Goal: Task Accomplishment & Management: Complete application form

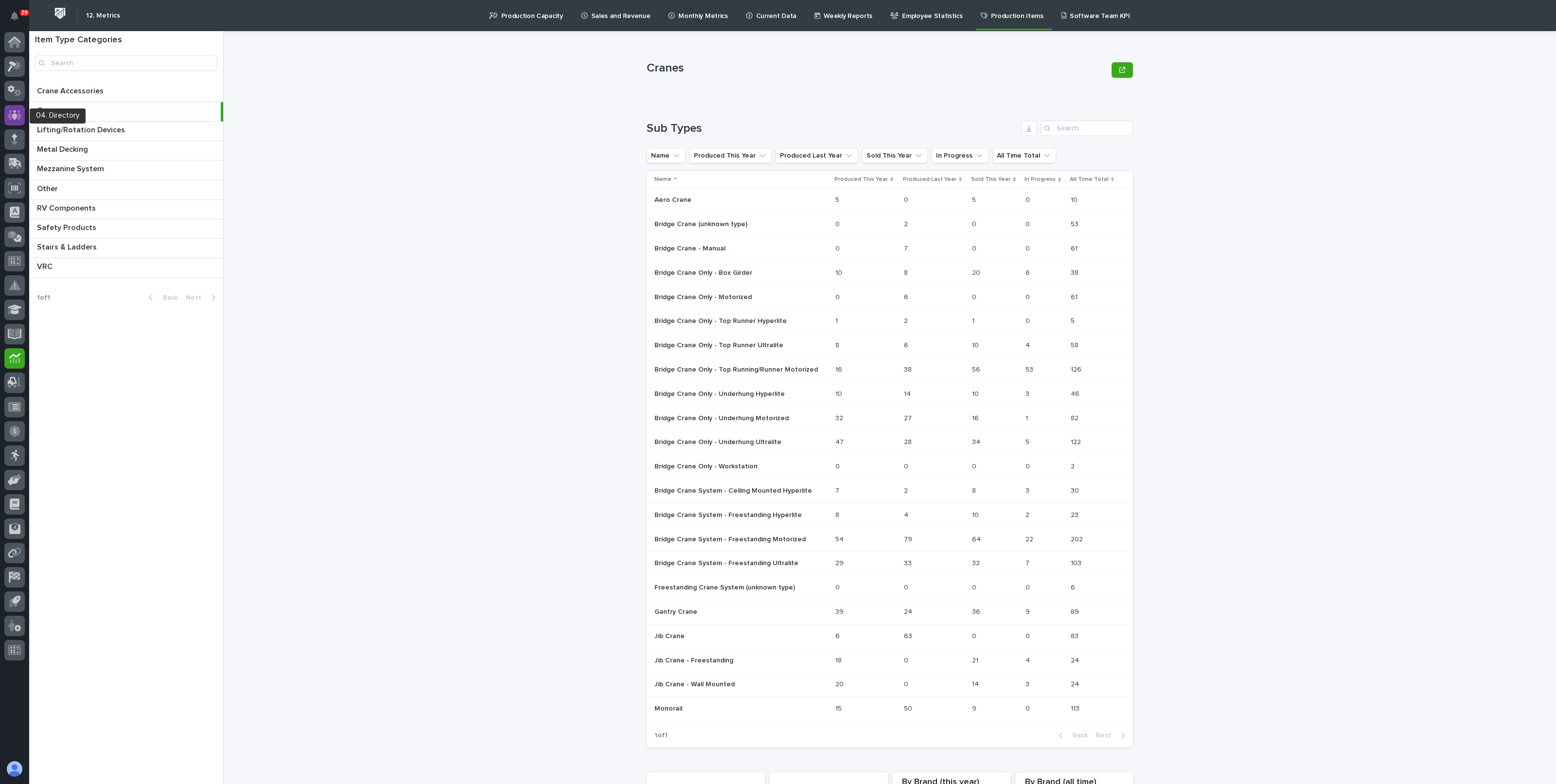
click at [7, 120] on div at bounding box center [14, 115] width 21 height 21
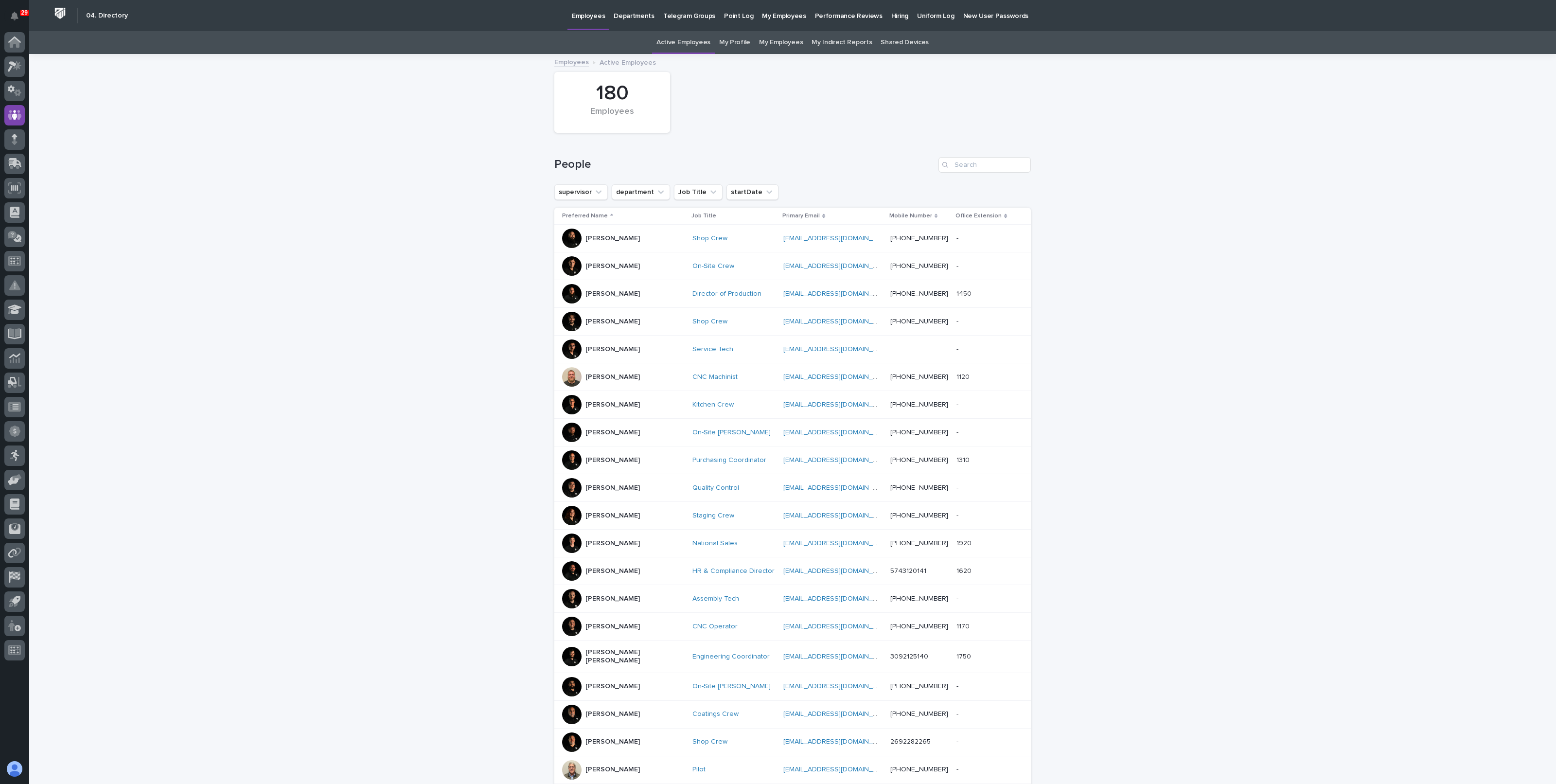
click at [892, 18] on p "Hiring" at bounding box center [900, 10] width 17 height 21
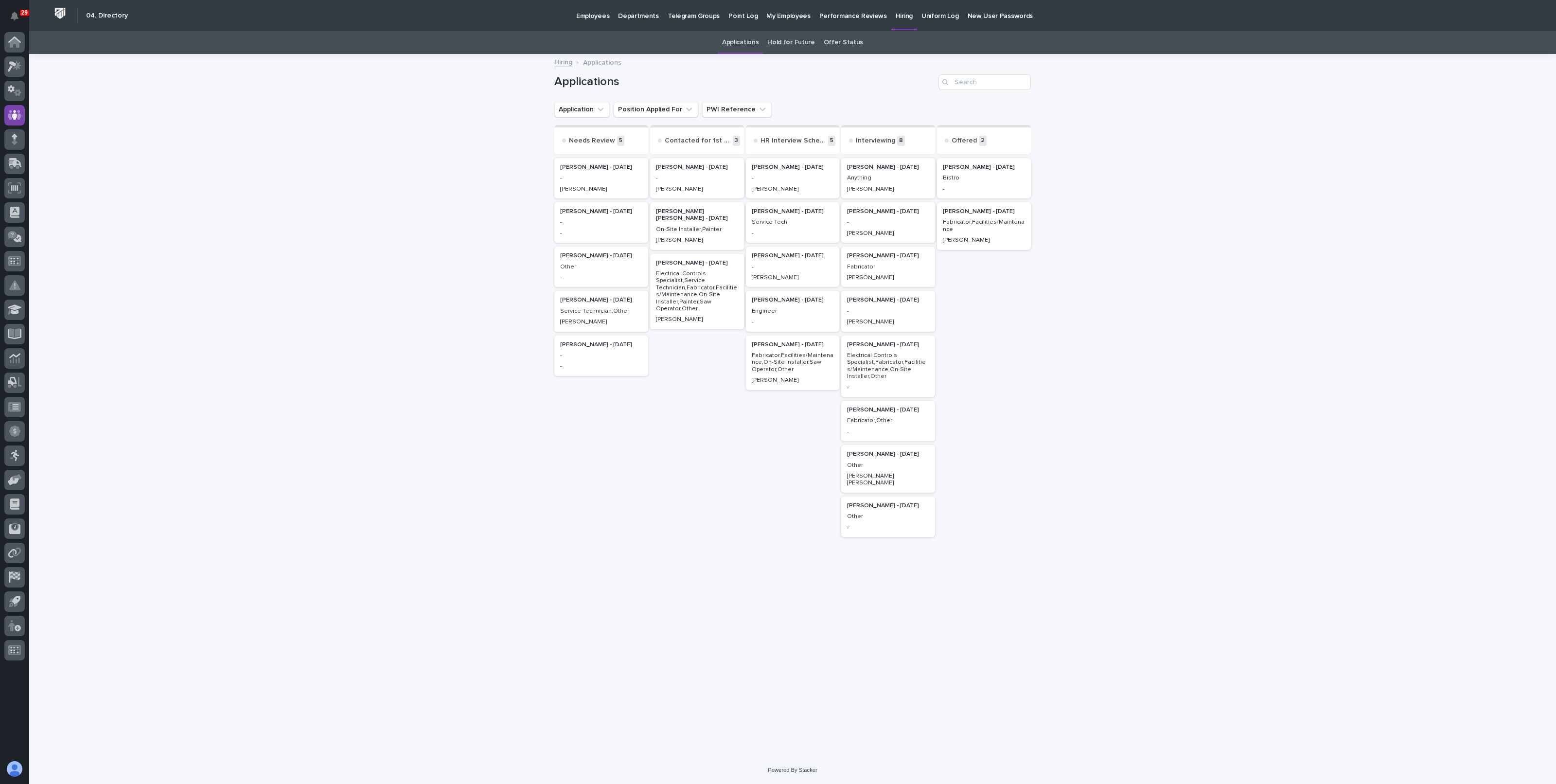
click at [891, 306] on div "-" at bounding box center [888, 310] width 82 height 8
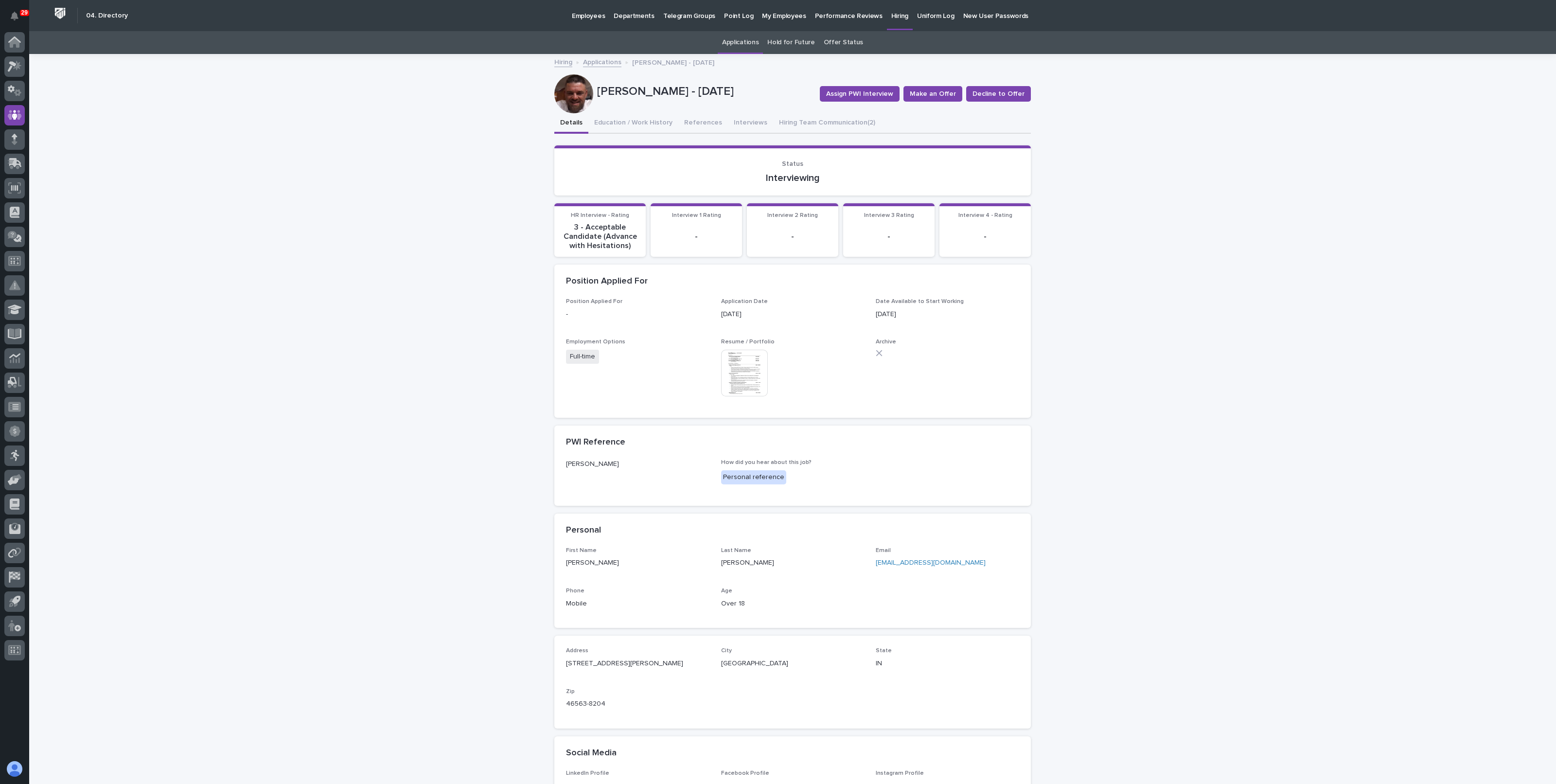
click at [735, 369] on img at bounding box center [744, 373] width 47 height 47
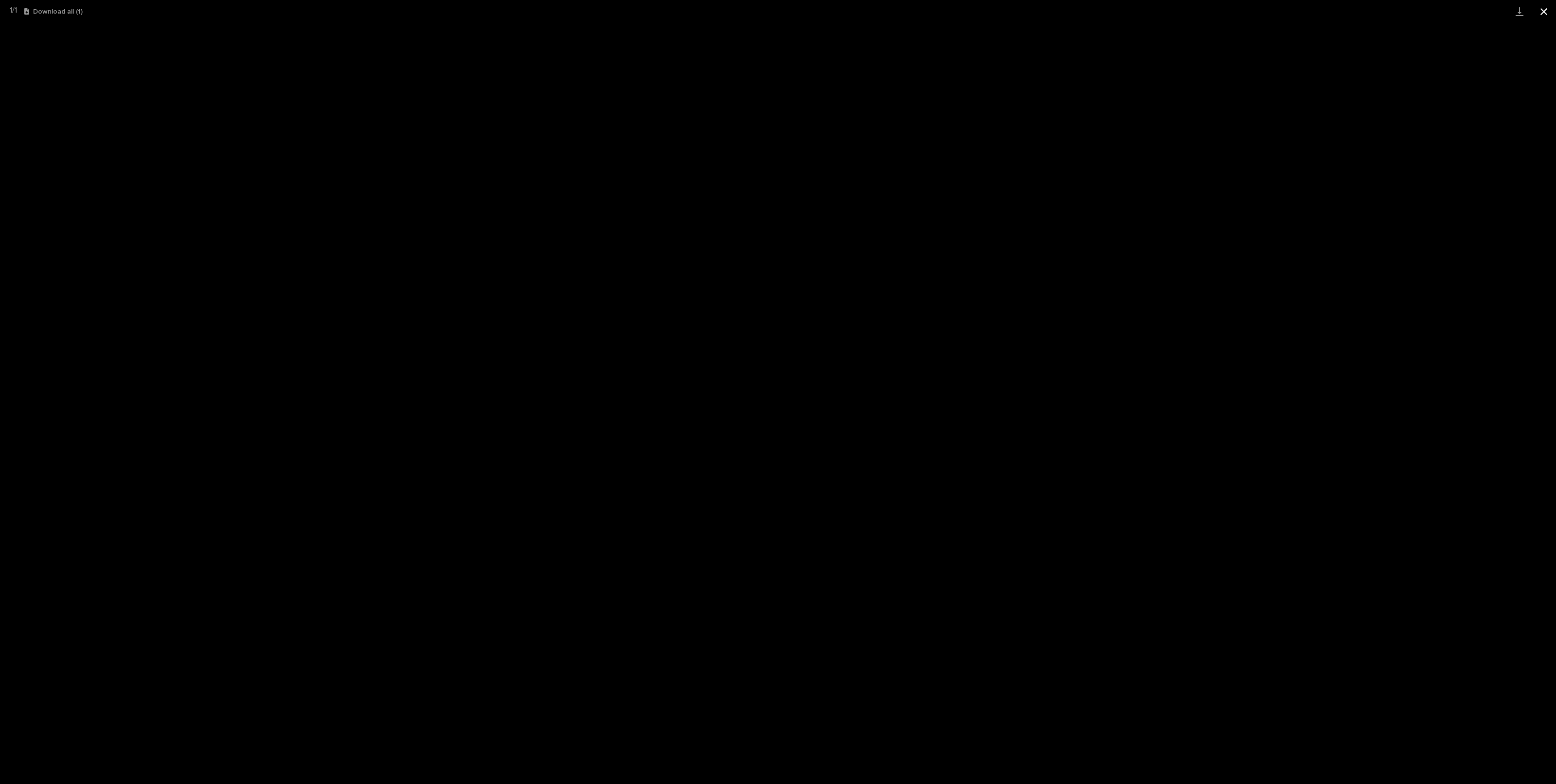
click at [1543, 16] on button "Close gallery" at bounding box center [1544, 11] width 24 height 23
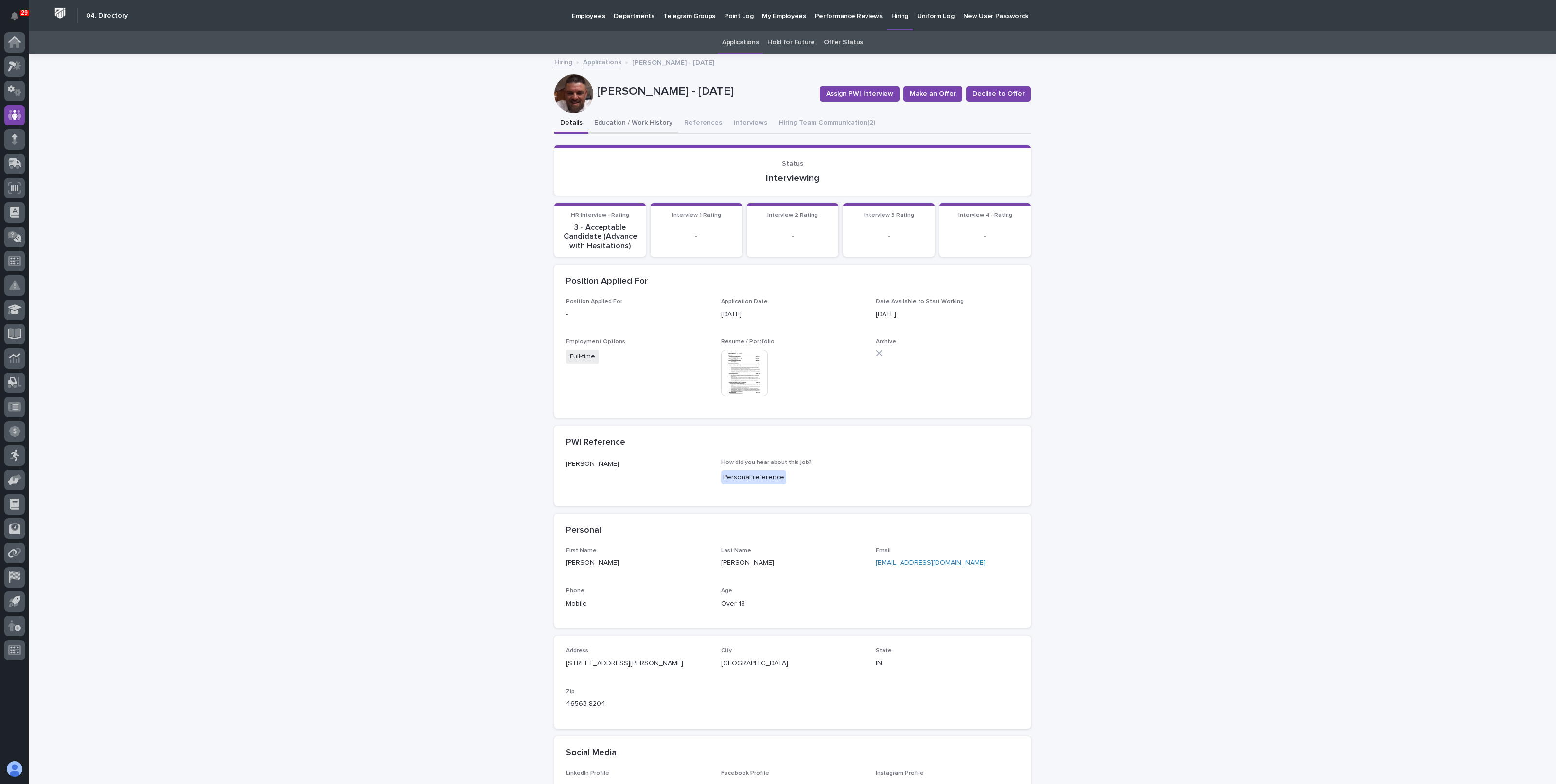
click at [643, 124] on button "Education / Work History" at bounding box center [633, 124] width 90 height 21
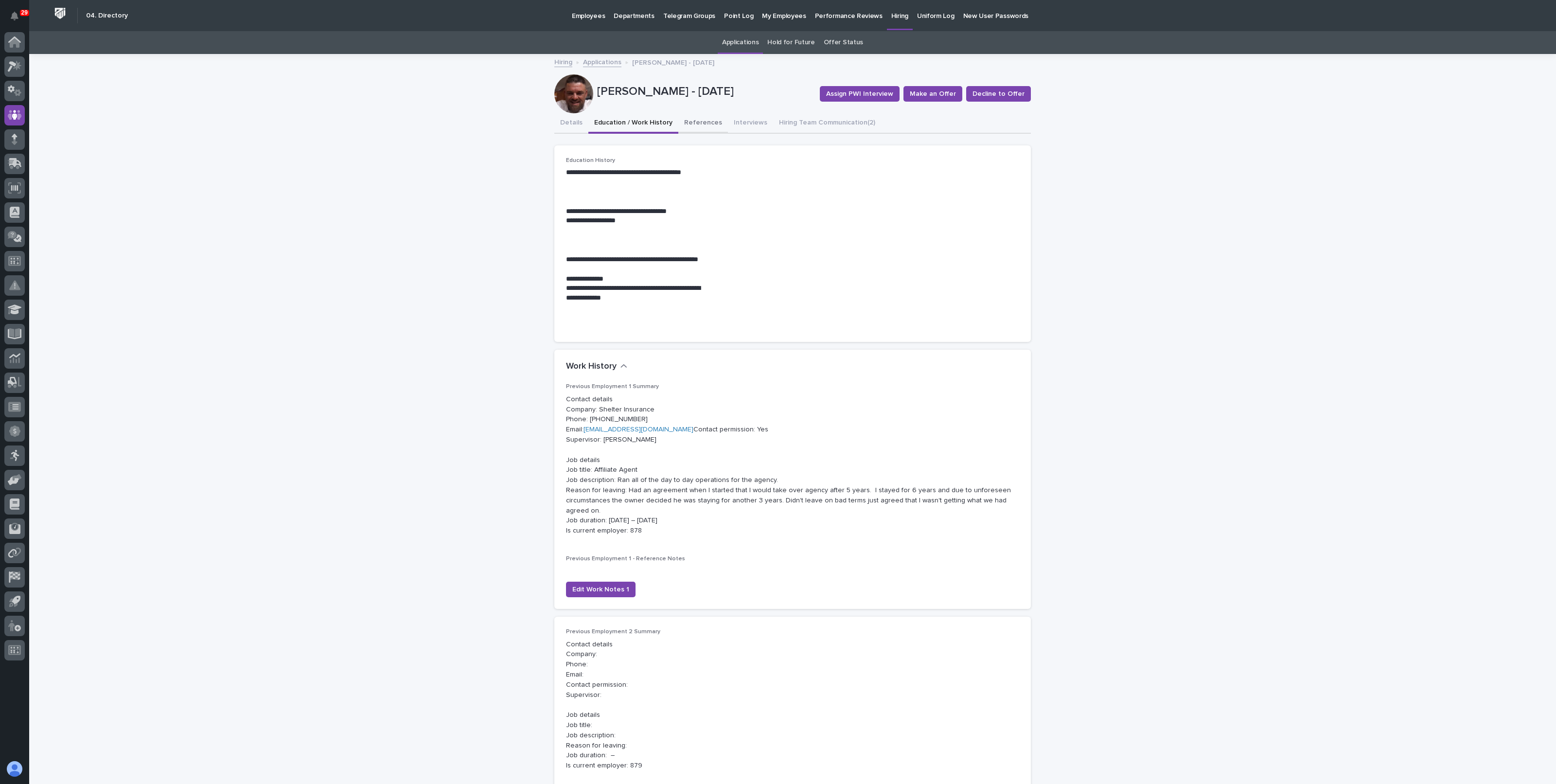
click at [690, 124] on button "References" at bounding box center [703, 124] width 50 height 21
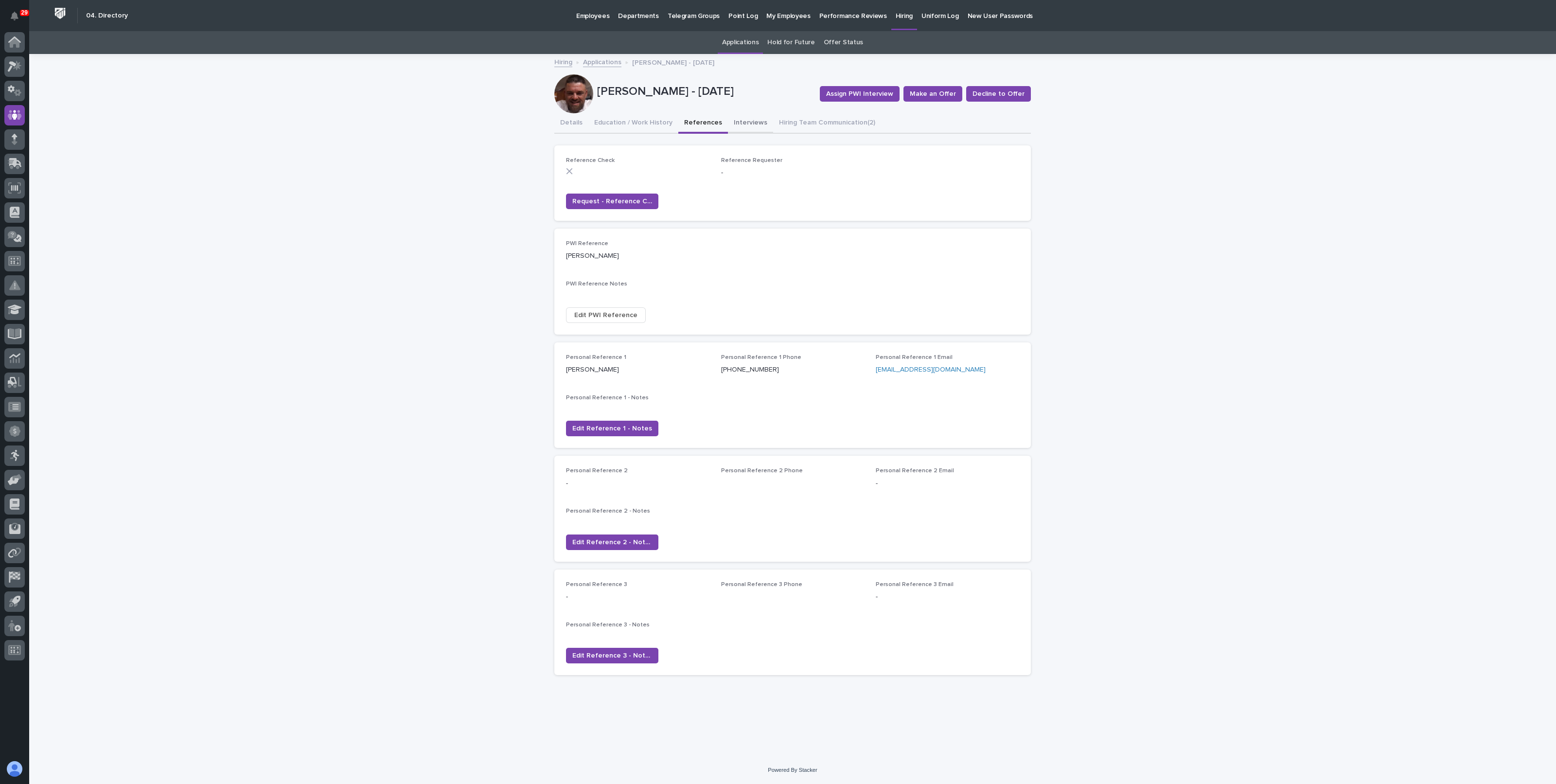
click at [744, 118] on button "Interviews" at bounding box center [750, 124] width 45 height 21
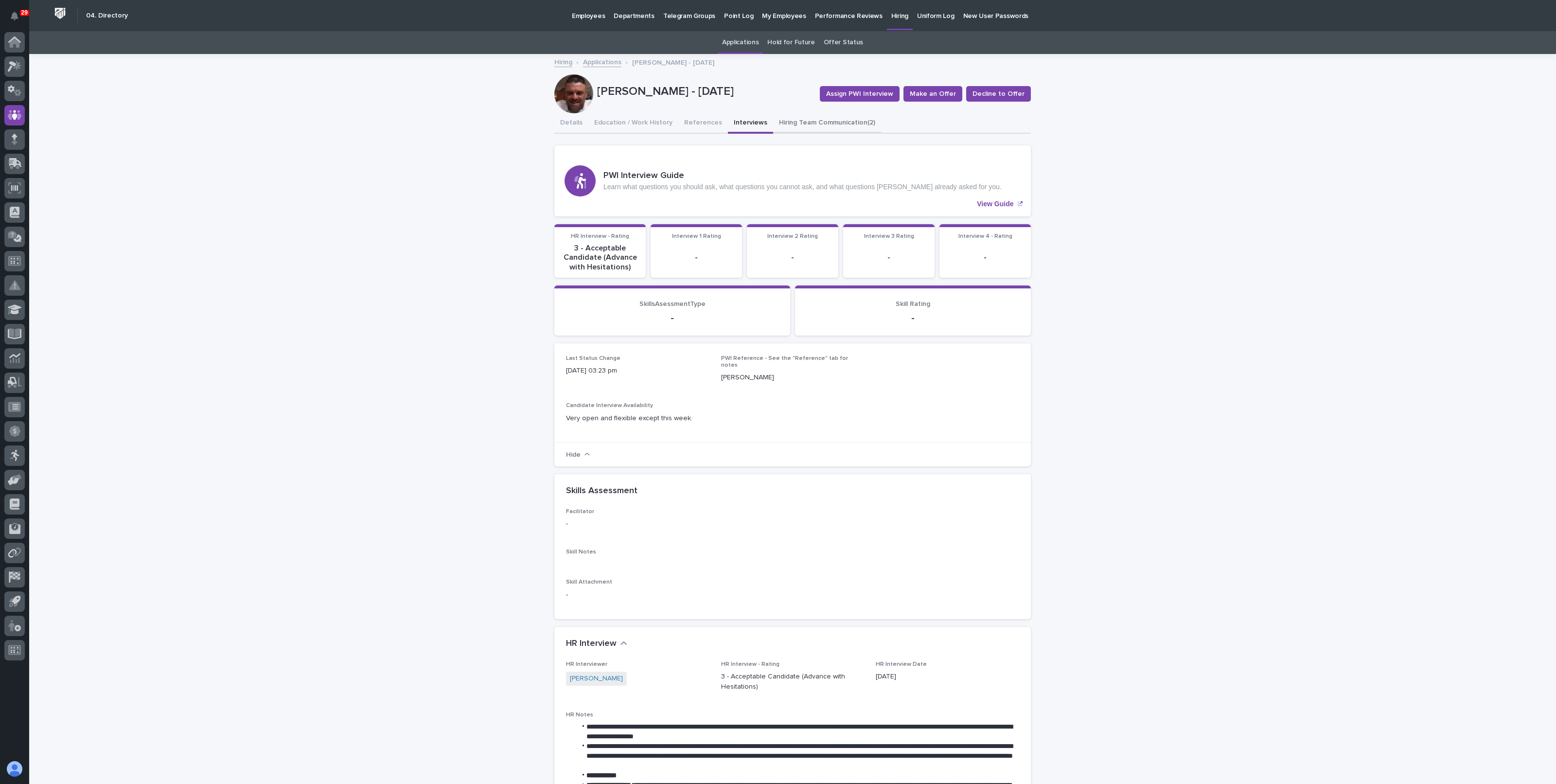
click at [821, 126] on button "Hiring Team Communication (2)" at bounding box center [827, 124] width 108 height 21
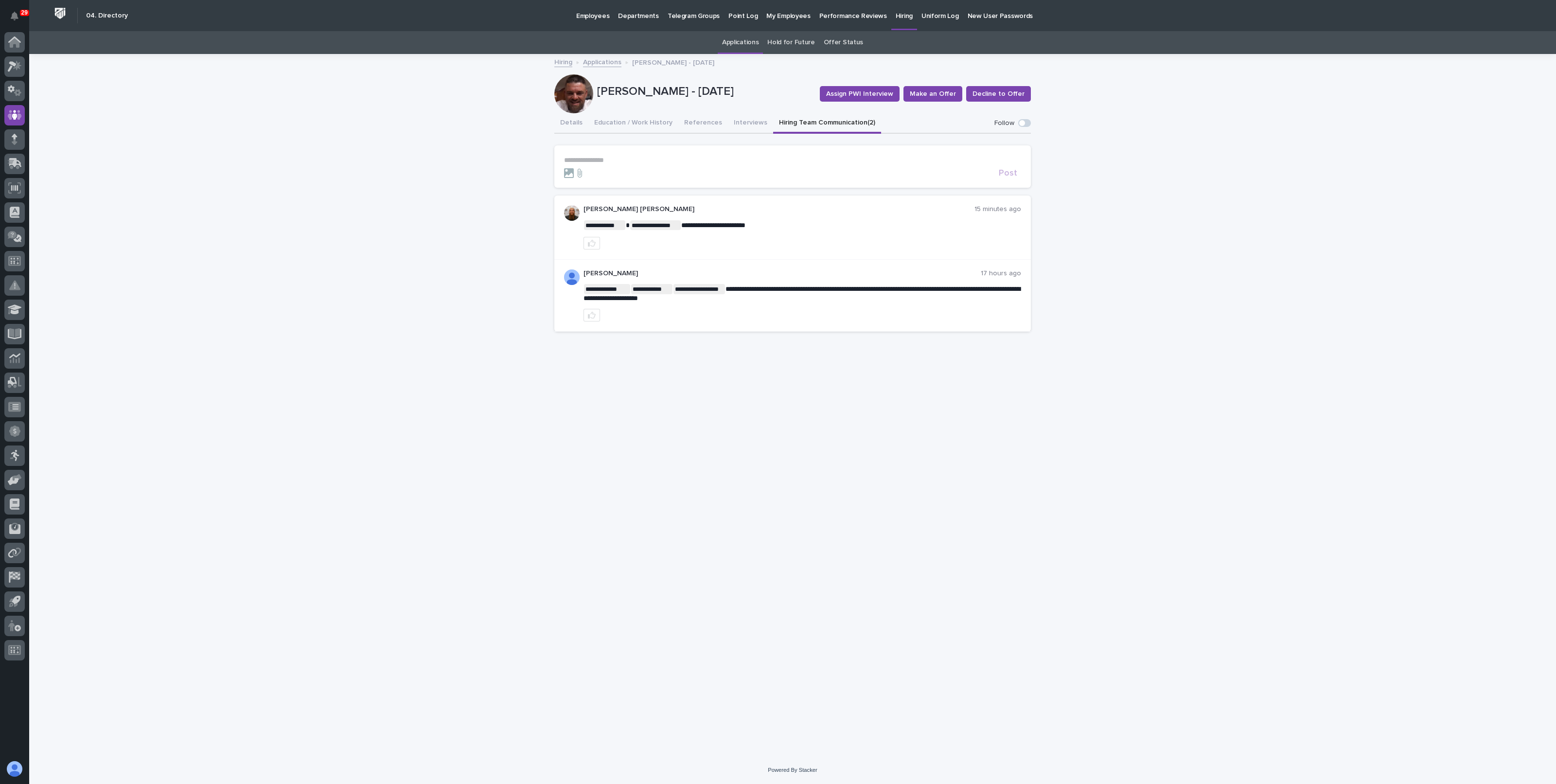
click at [727, 161] on p "**********" at bounding box center [792, 160] width 457 height 8
click at [660, 156] on p "**********" at bounding box center [792, 160] width 457 height 8
click at [594, 181] on span "Kyle David Miller" at bounding box center [623, 180] width 111 height 7
click at [644, 159] on p "**********" at bounding box center [792, 161] width 457 height 10
click at [1006, 176] on span "Post" at bounding box center [1008, 178] width 19 height 8
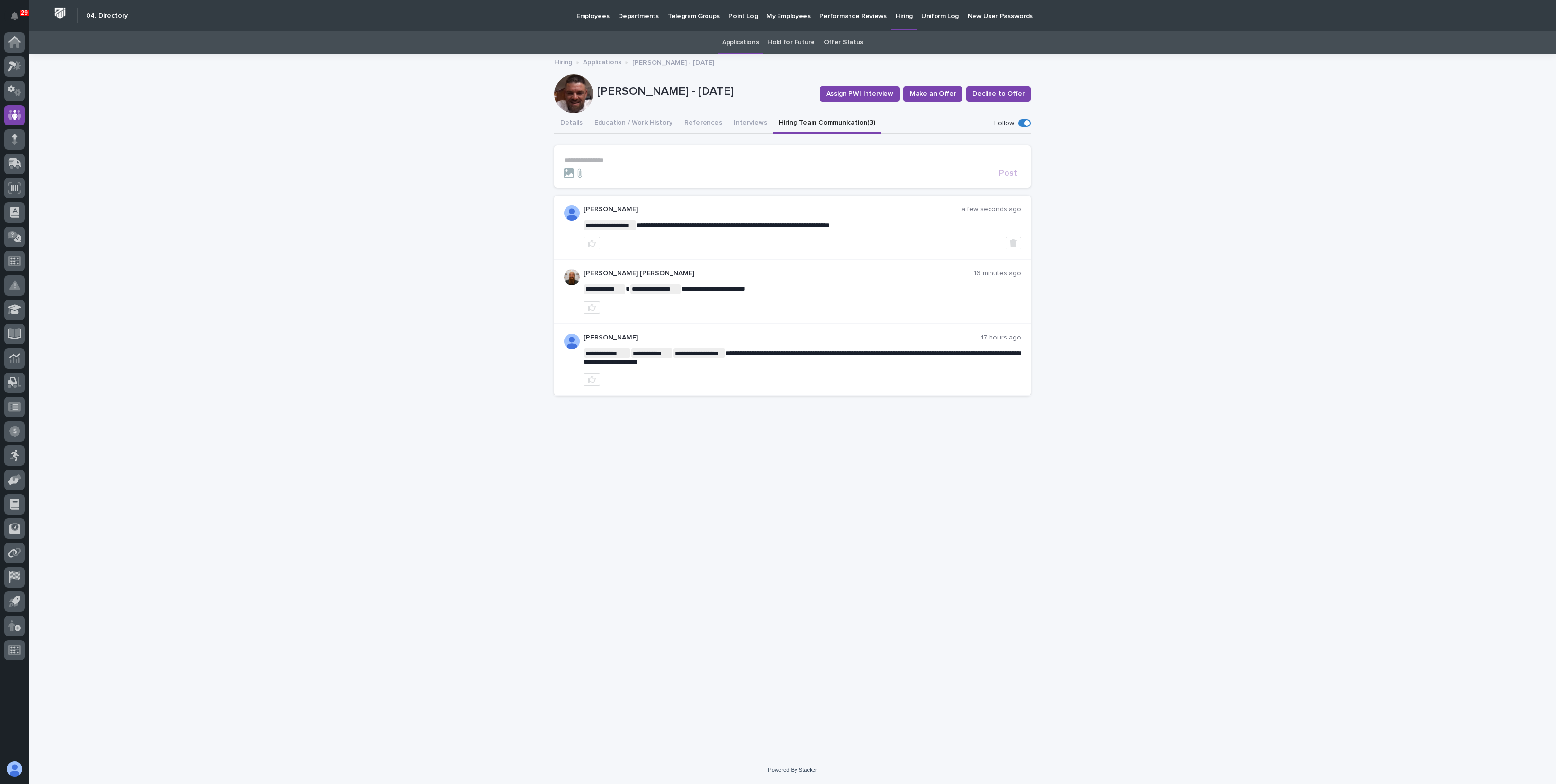
click at [896, 13] on div "Hiring" at bounding box center [904, 10] width 26 height 21
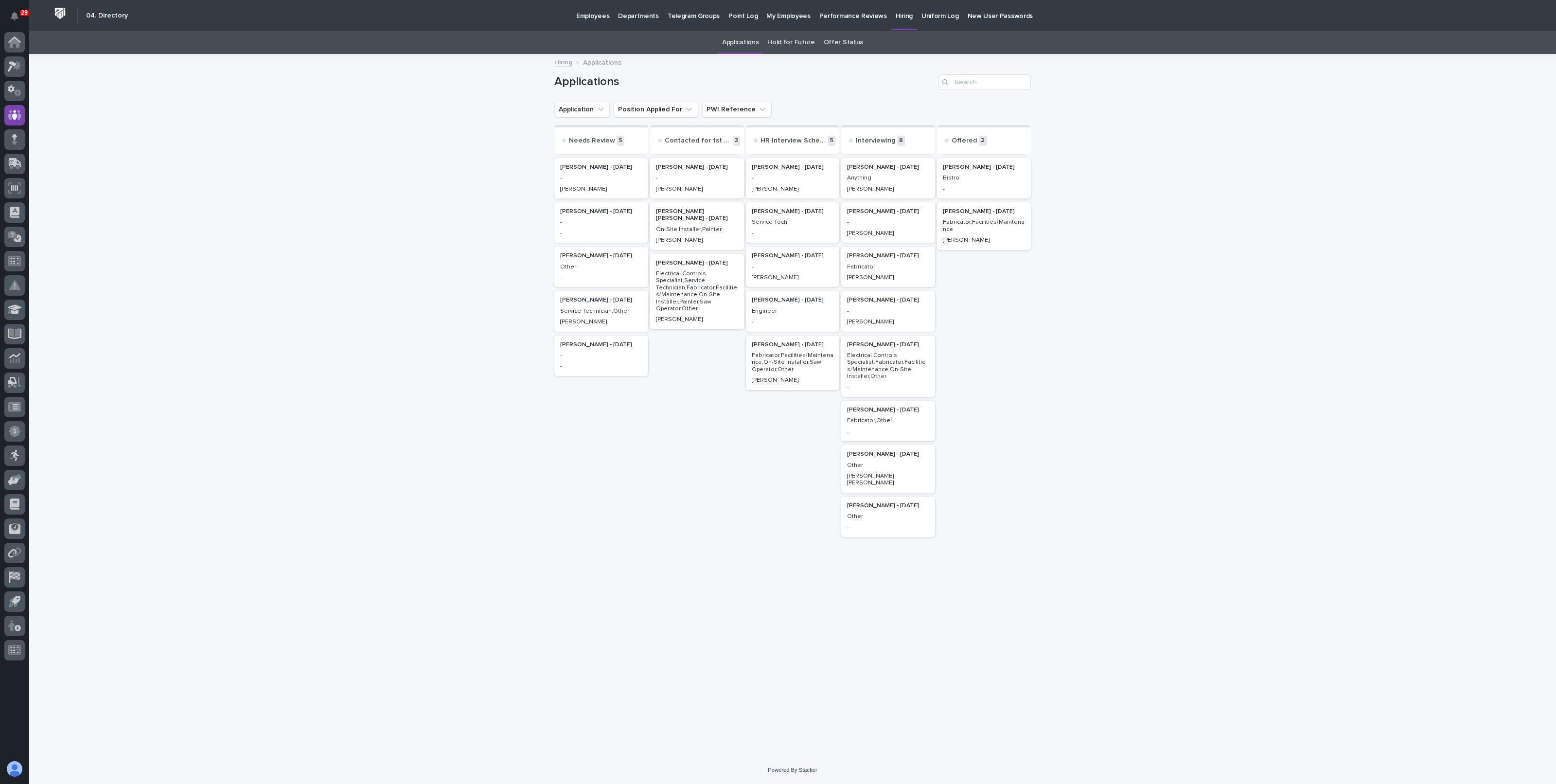
click at [873, 213] on p "Todd Stahly - 09/23/25" at bounding box center [888, 211] width 82 height 7
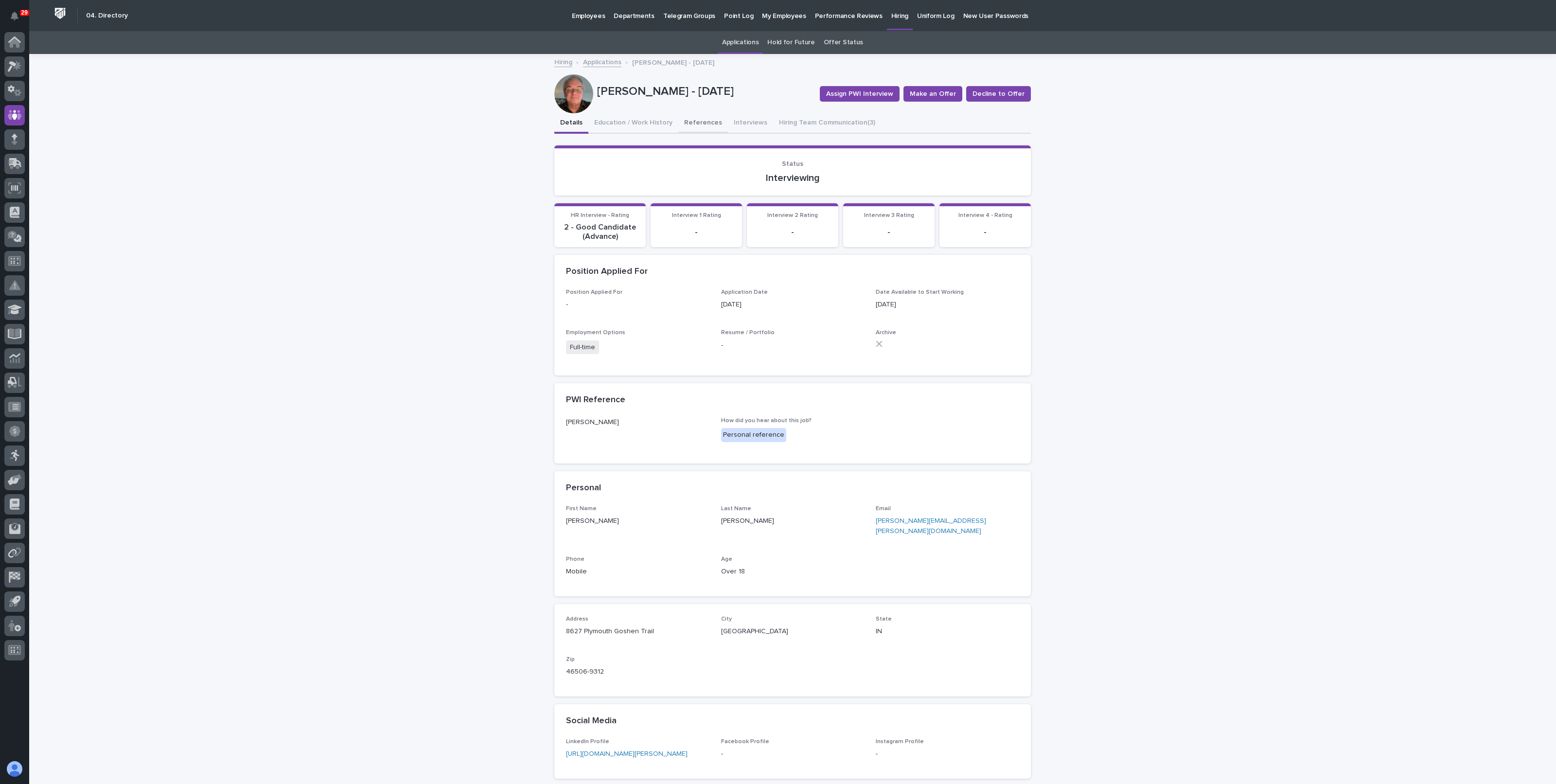
click at [697, 124] on button "References" at bounding box center [703, 124] width 50 height 21
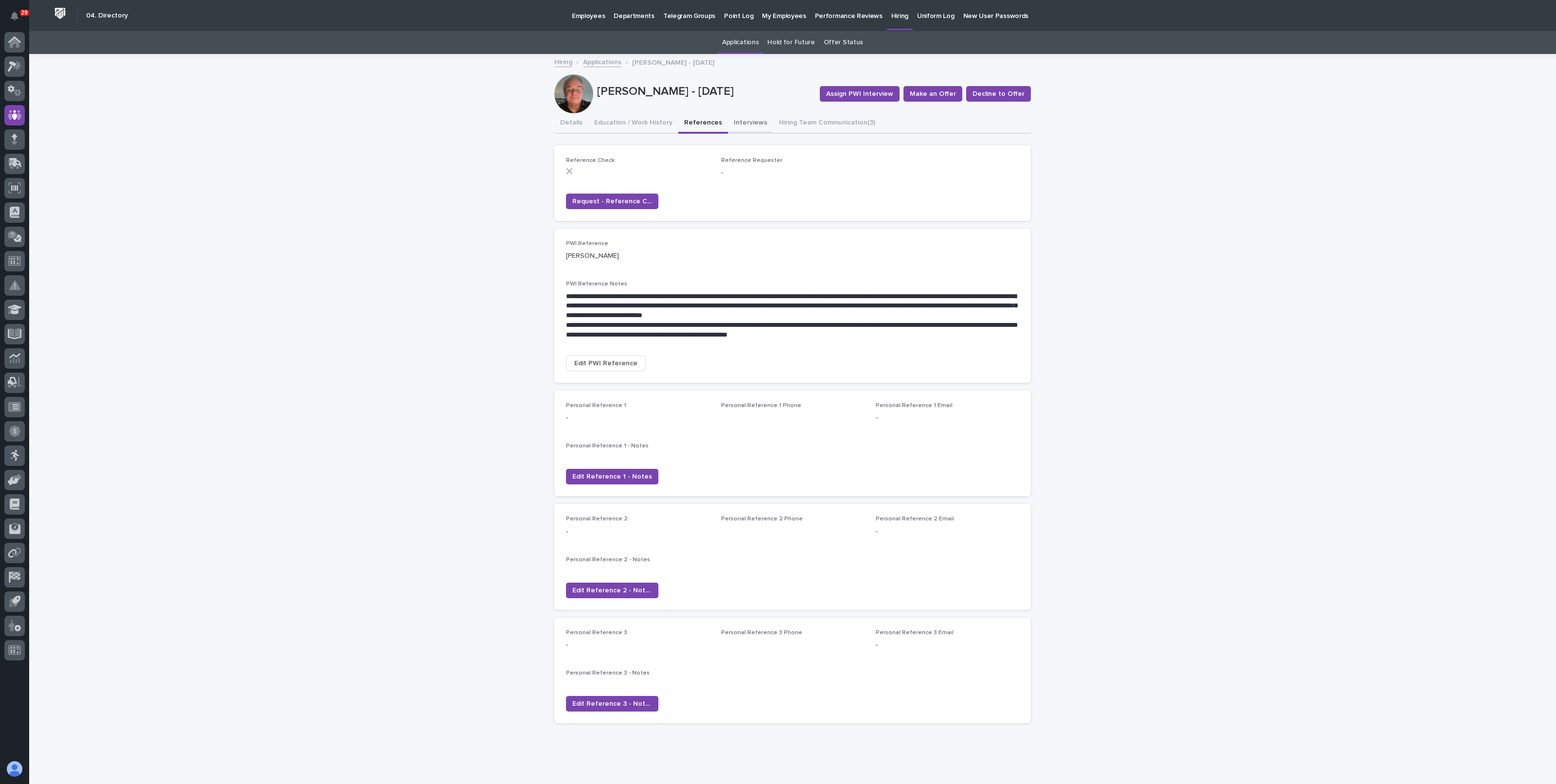
click at [746, 118] on button "Interviews" at bounding box center [750, 124] width 45 height 21
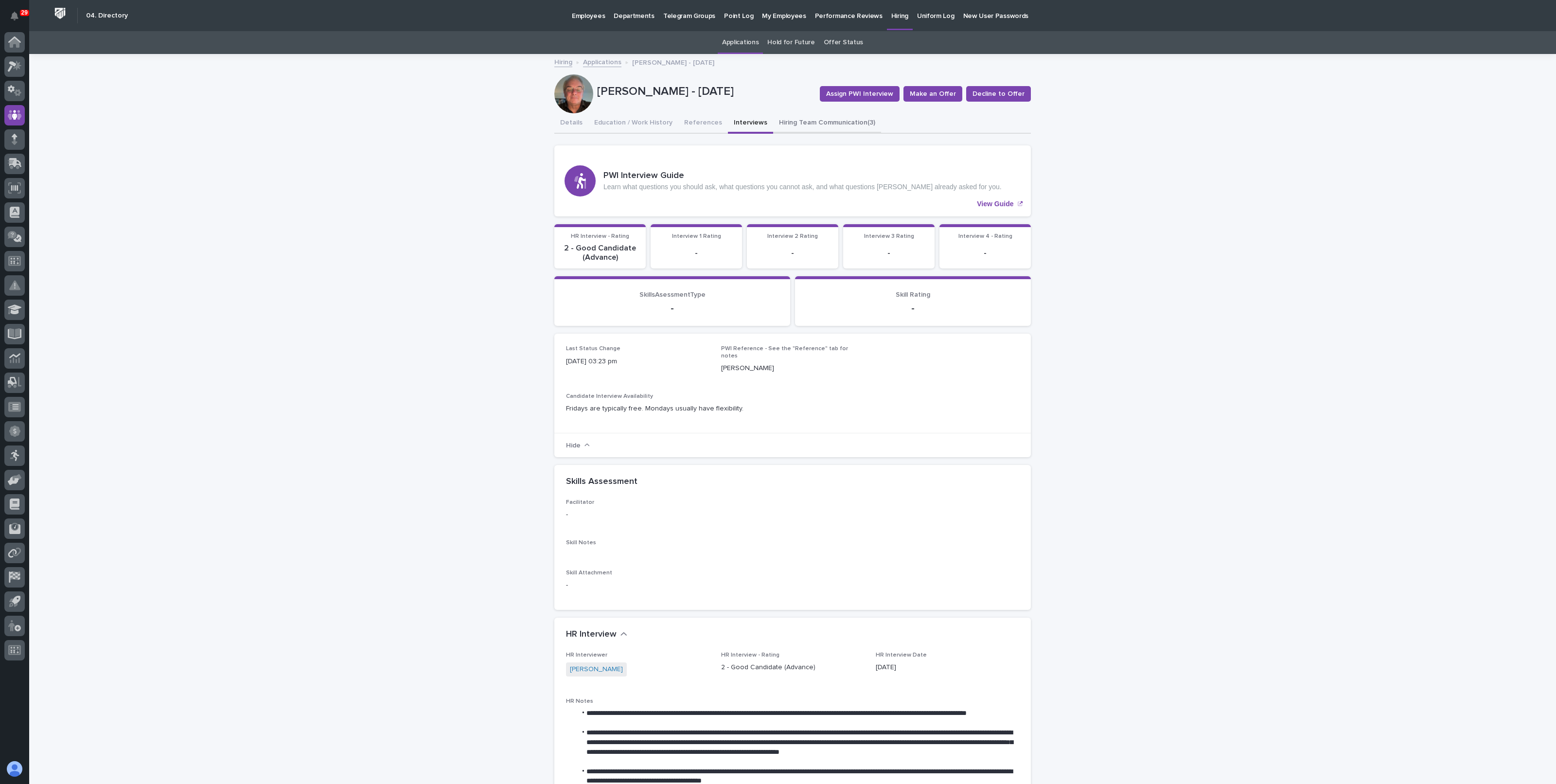
click at [773, 123] on button "Hiring Team Communication (3)" at bounding box center [827, 124] width 108 height 21
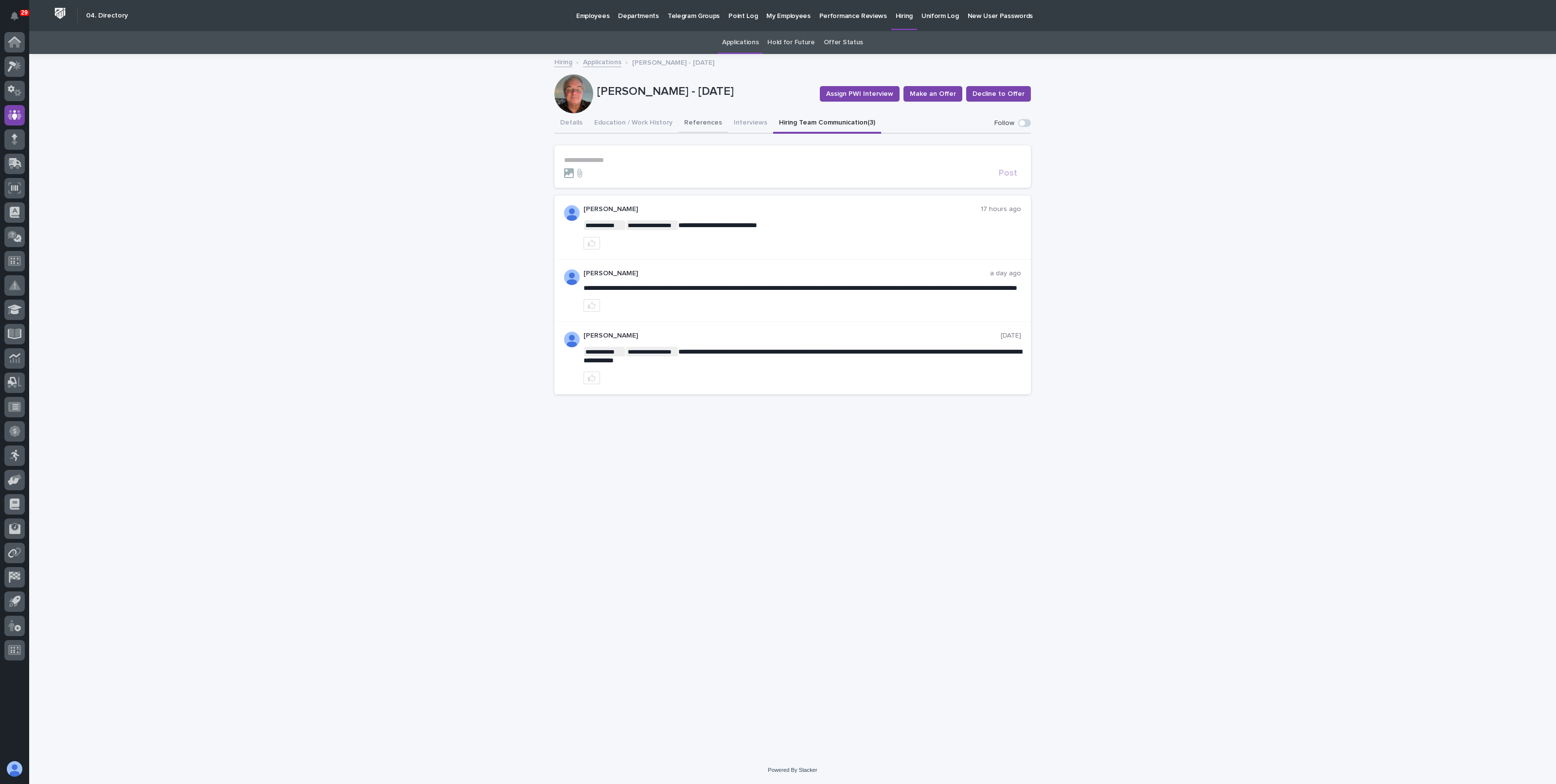
click at [693, 127] on button "References" at bounding box center [703, 124] width 50 height 21
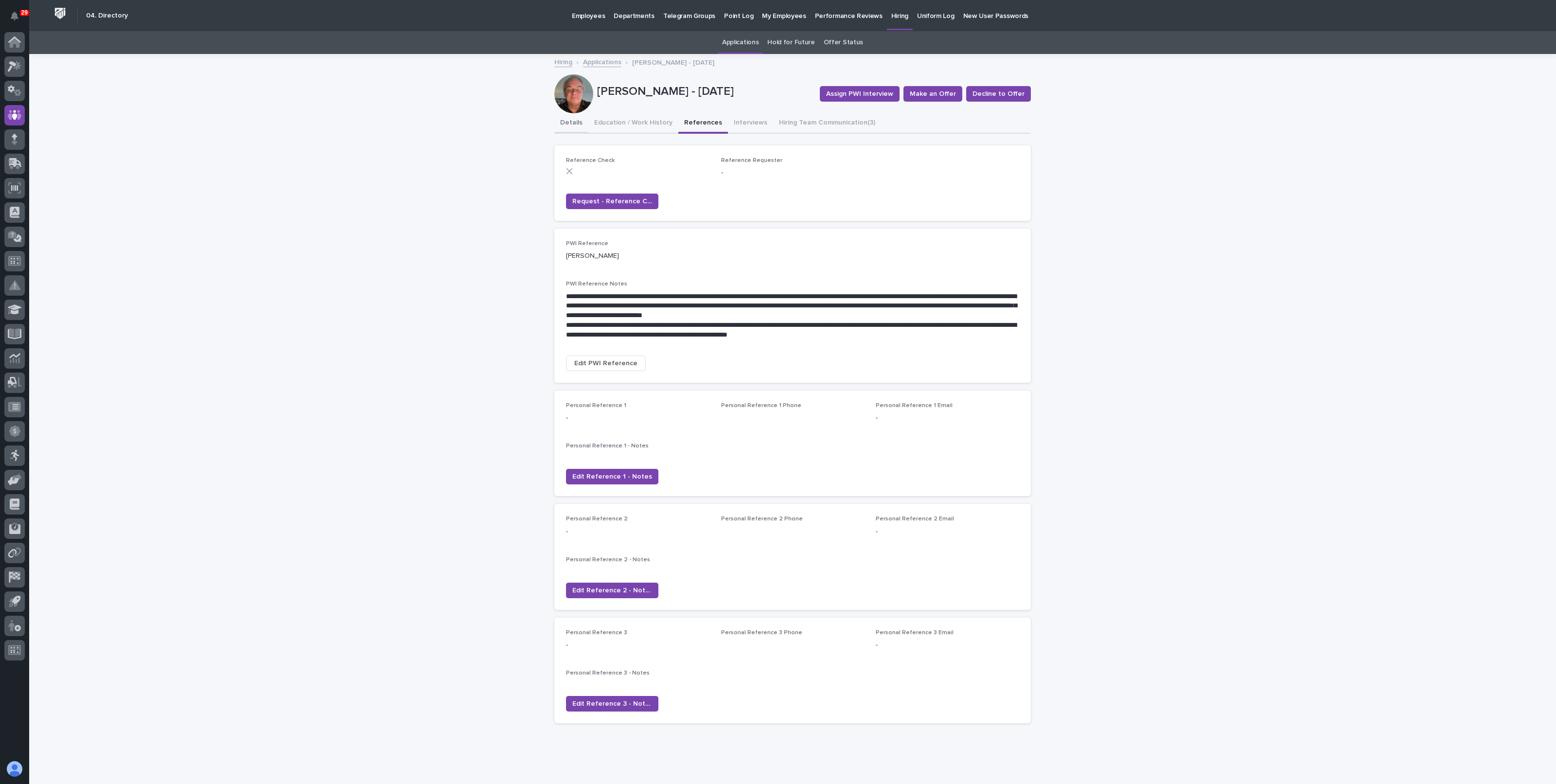
click at [576, 123] on button "Details" at bounding box center [571, 124] width 34 height 21
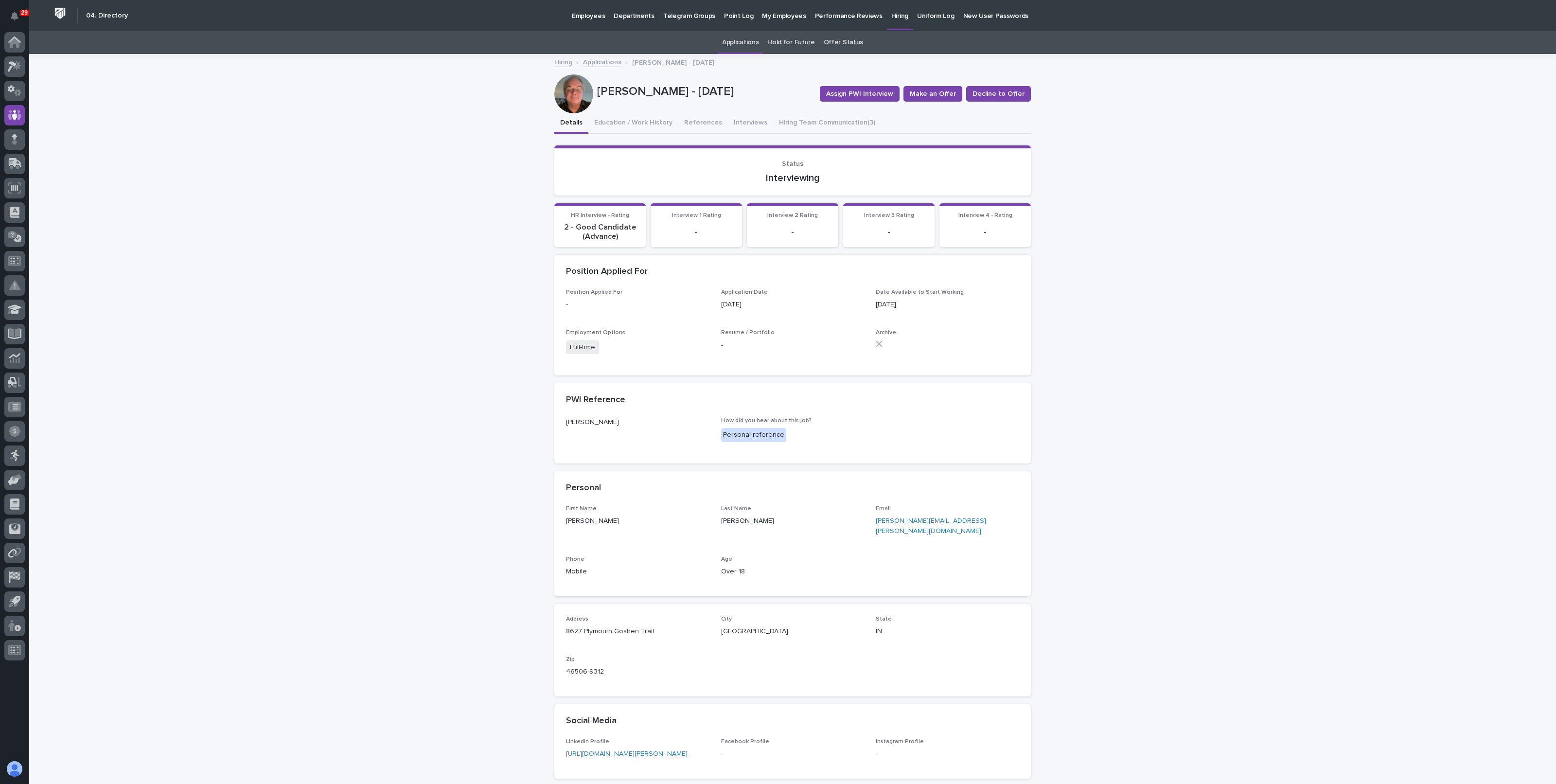
click at [26, 45] on div at bounding box center [14, 348] width 29 height 632
click at [22, 45] on div at bounding box center [14, 42] width 21 height 21
